Goal: Find contact information: Find contact information

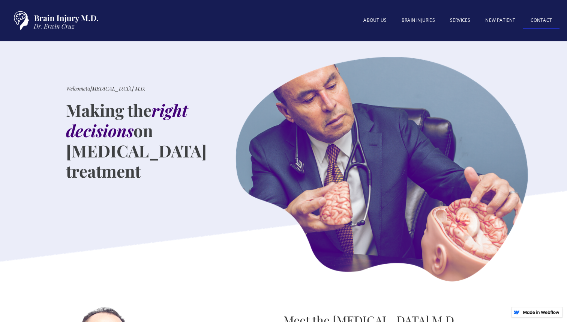
click at [535, 21] on link "Contact" at bounding box center [541, 21] width 36 height 16
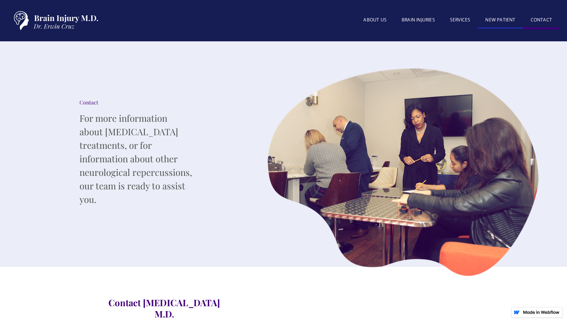
click at [497, 18] on link "New patient" at bounding box center [500, 20] width 45 height 16
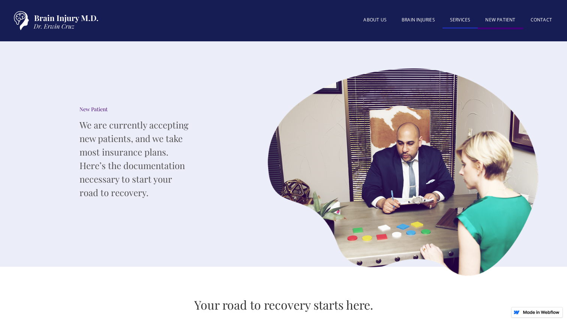
click at [463, 24] on link "SERVICES" at bounding box center [461, 20] width 36 height 16
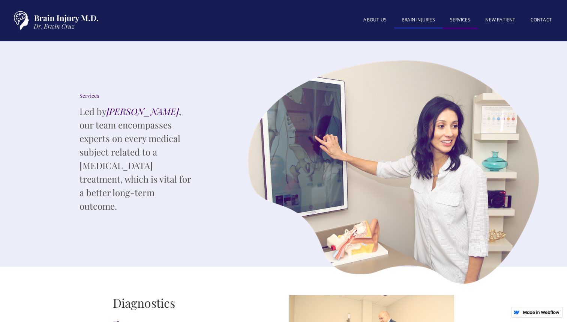
click at [423, 24] on link "BRAIN INJURIES" at bounding box center [418, 20] width 48 height 16
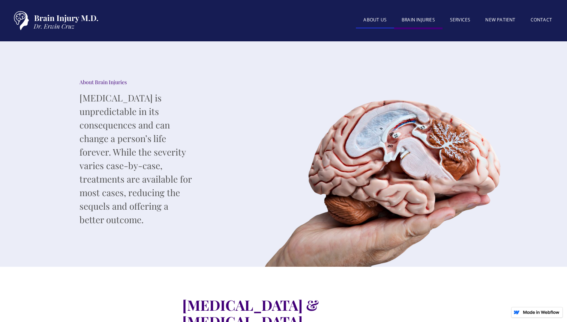
click at [379, 24] on link "About US" at bounding box center [375, 20] width 38 height 16
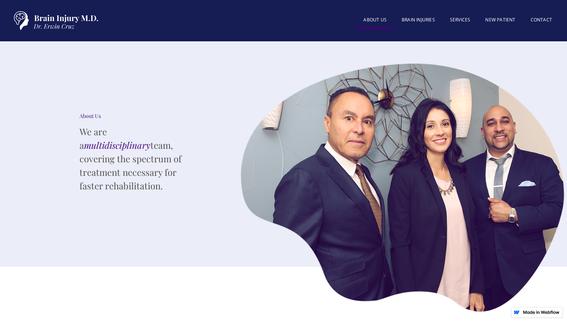
drag, startPoint x: 84, startPoint y: 27, endPoint x: 171, endPoint y: 3, distance: 90.9
click at [115, 23] on div "About US BRAIN INJURIES SERVICES New patient Contact" at bounding box center [284, 21] width 552 height 26
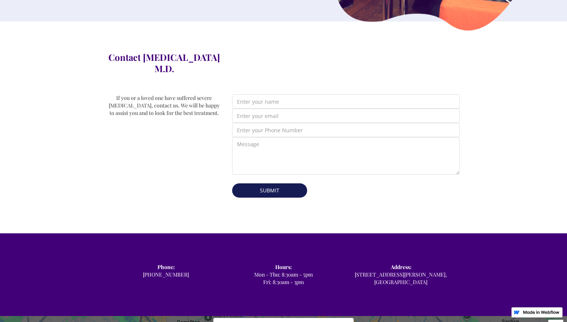
scroll to position [254, 0]
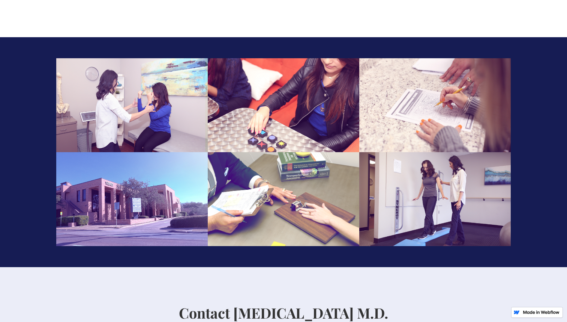
scroll to position [1145, 0]
